Goal: Use online tool/utility: Use online tool/utility

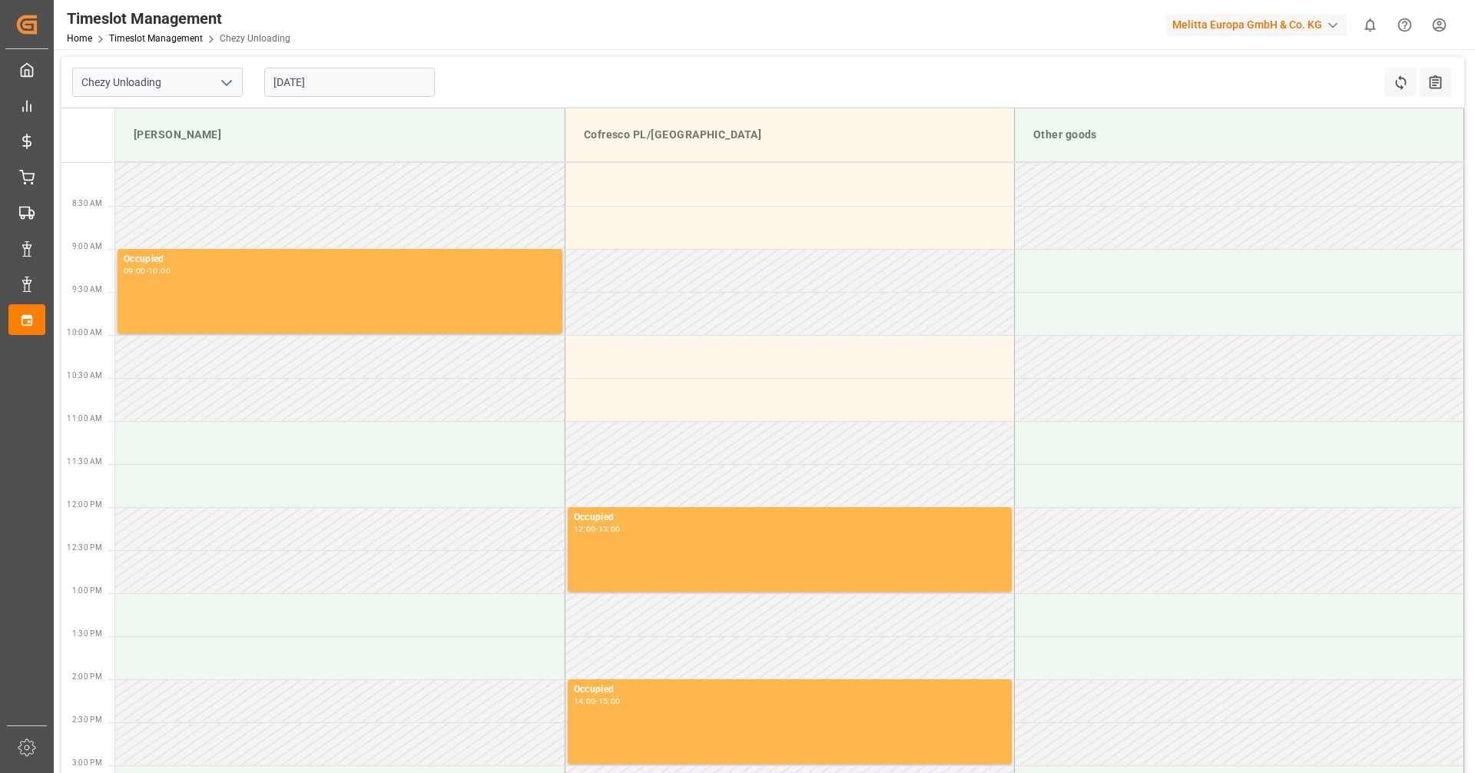
type input "Chezy Unloading"
